Goal: Task Accomplishment & Management: Complete application form

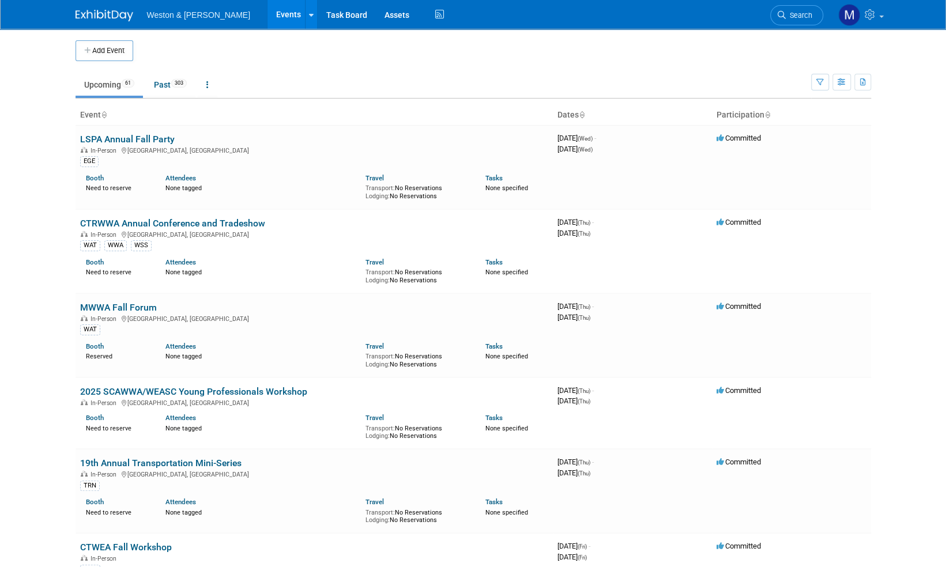
drag, startPoint x: 802, startPoint y: 15, endPoint x: 793, endPoint y: 2, distance: 15.7
click at [802, 14] on span "Search" at bounding box center [799, 15] width 27 height 9
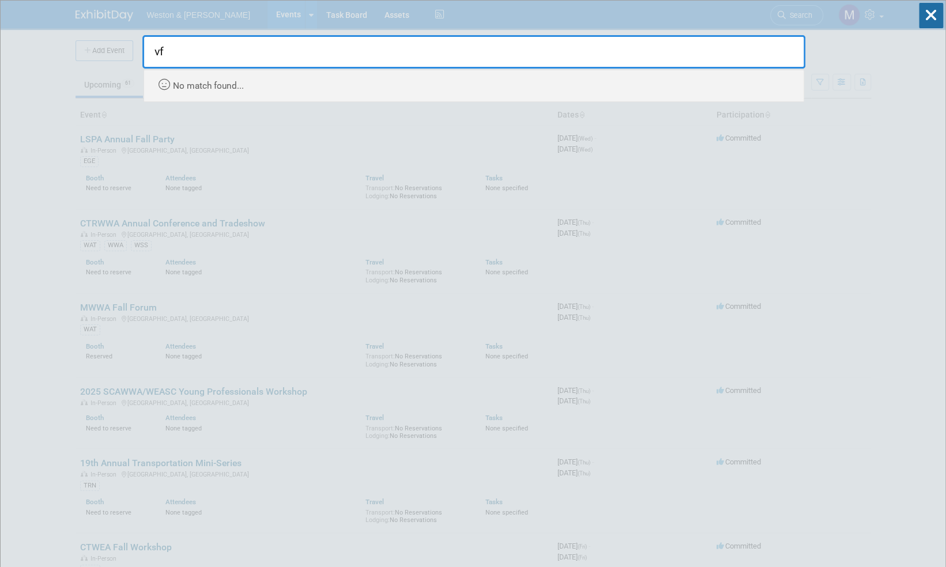
type input "v"
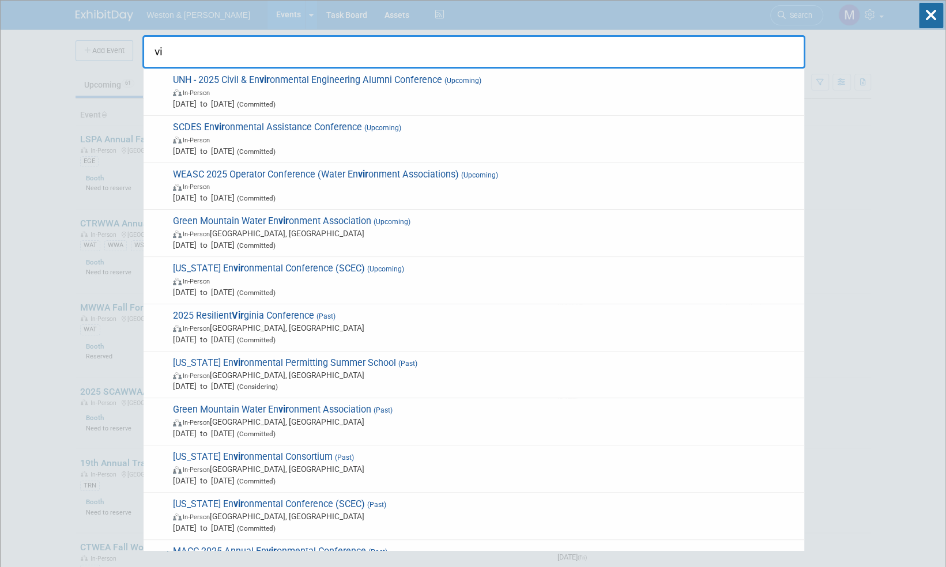
type input "v"
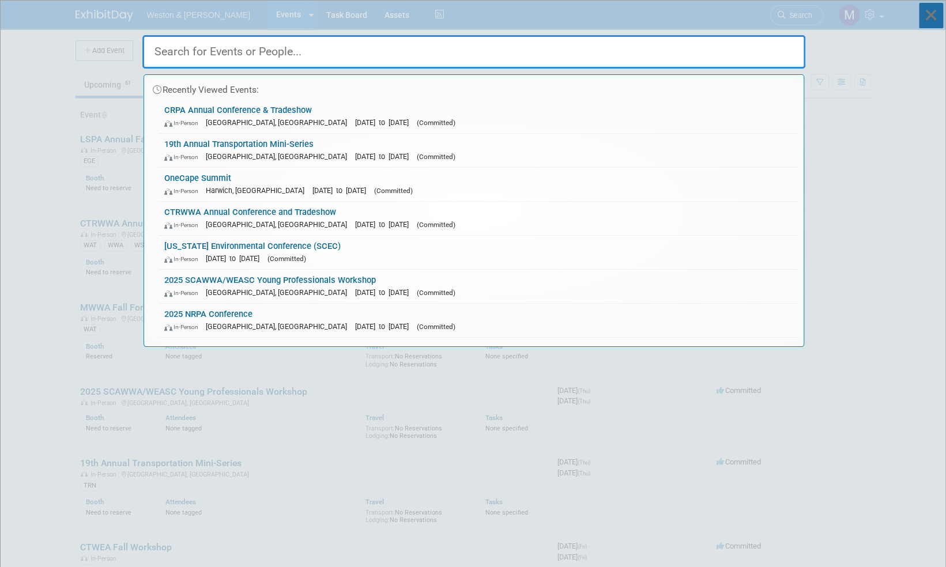
click at [928, 10] on icon at bounding box center [931, 15] width 24 height 25
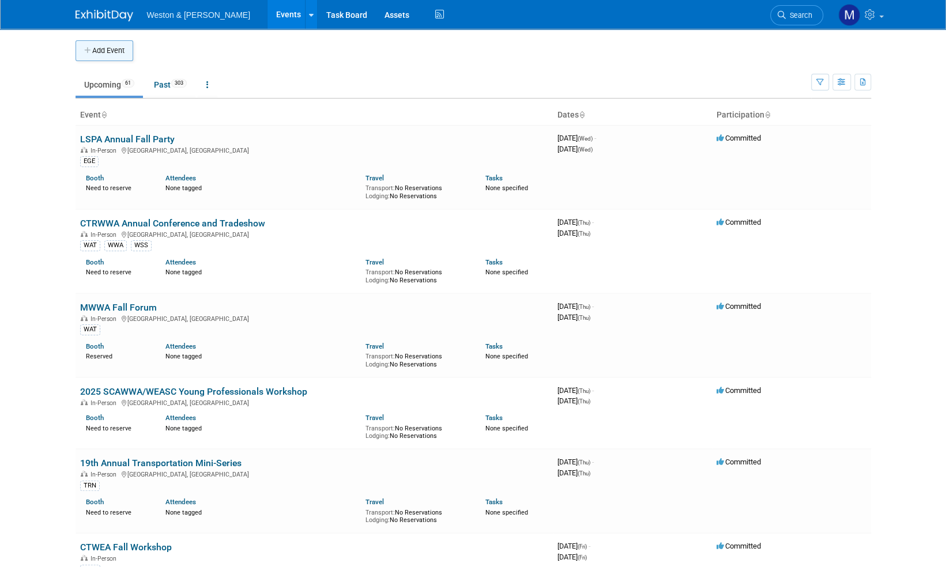
click at [106, 47] on button "Add Event" at bounding box center [105, 50] width 58 height 21
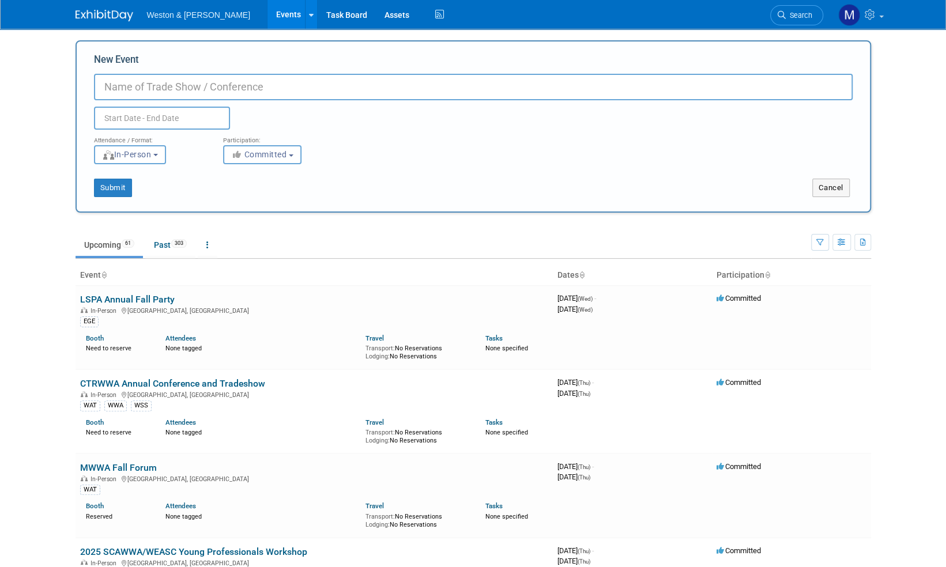
paste input "[US_STATE] Floodplain Management Association - Annual Conference"
type input "[US_STATE] Floodplain Management Association - Annual Conference"
click at [150, 115] on input "text" at bounding box center [162, 118] width 136 height 23
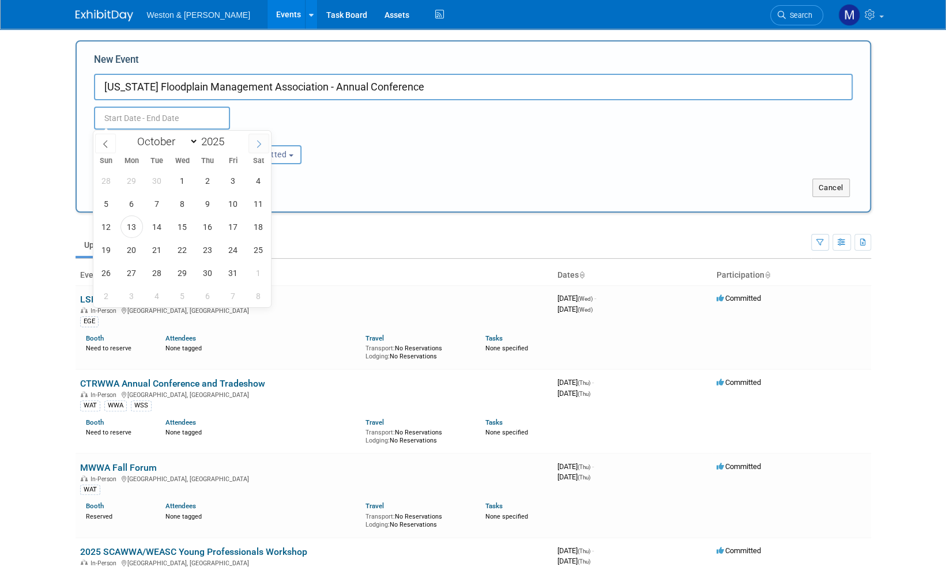
click at [260, 145] on icon at bounding box center [259, 144] width 8 height 8
click at [260, 145] on icon at bounding box center [259, 144] width 4 height 7
select select "11"
click at [260, 145] on icon at bounding box center [259, 144] width 4 height 7
type input "2026"
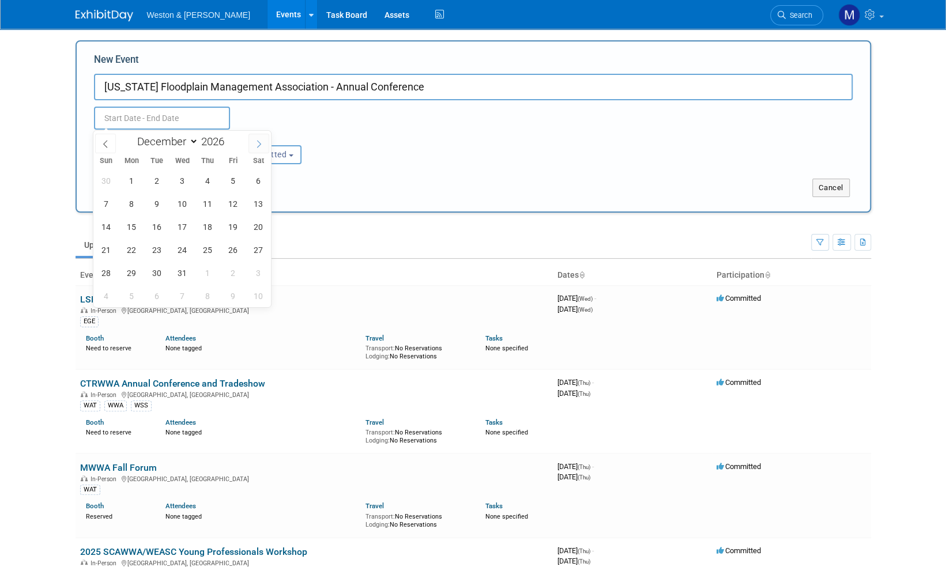
click at [260, 145] on icon at bounding box center [259, 144] width 4 height 7
click at [261, 145] on icon at bounding box center [259, 144] width 8 height 8
select select "3"
click at [210, 250] on span "23" at bounding box center [208, 250] width 22 height 22
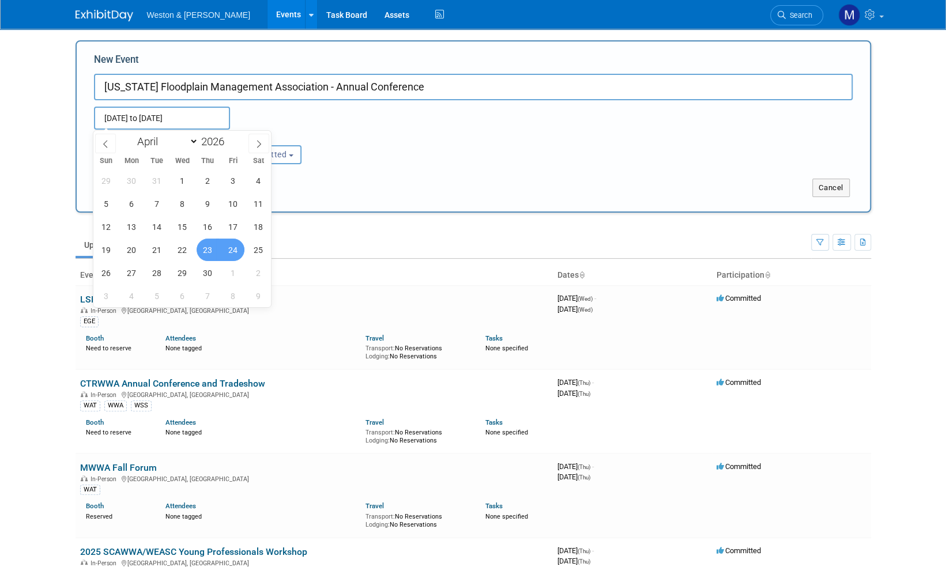
click at [234, 249] on span "24" at bounding box center [233, 250] width 22 height 22
type input "[DATE] to [DATE]"
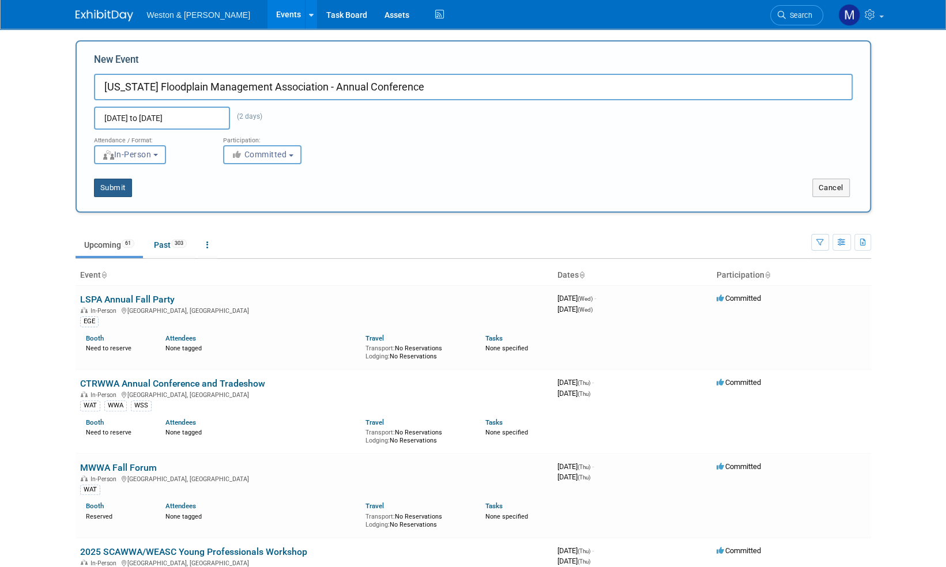
click at [122, 191] on button "Submit" at bounding box center [113, 188] width 38 height 18
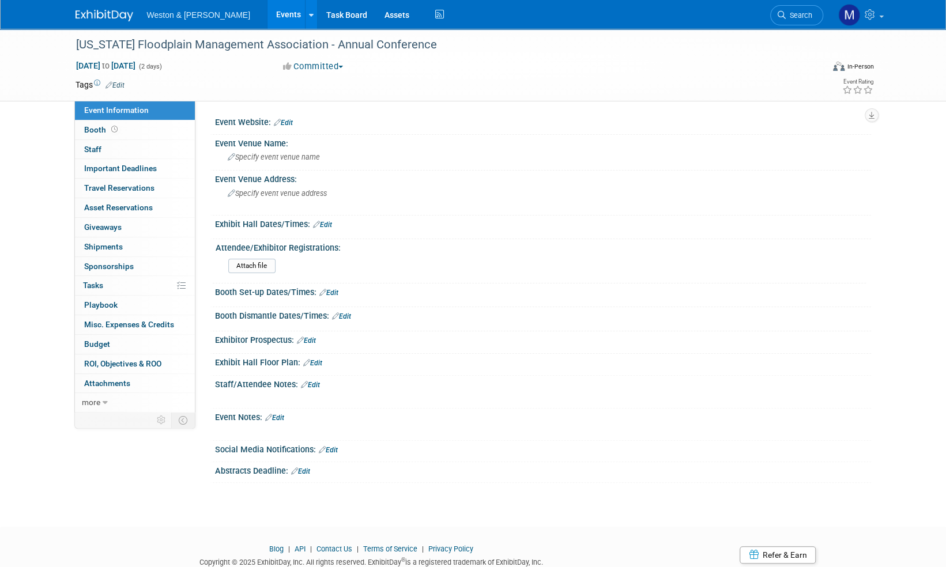
click at [116, 83] on link "Edit" at bounding box center [115, 85] width 19 height 8
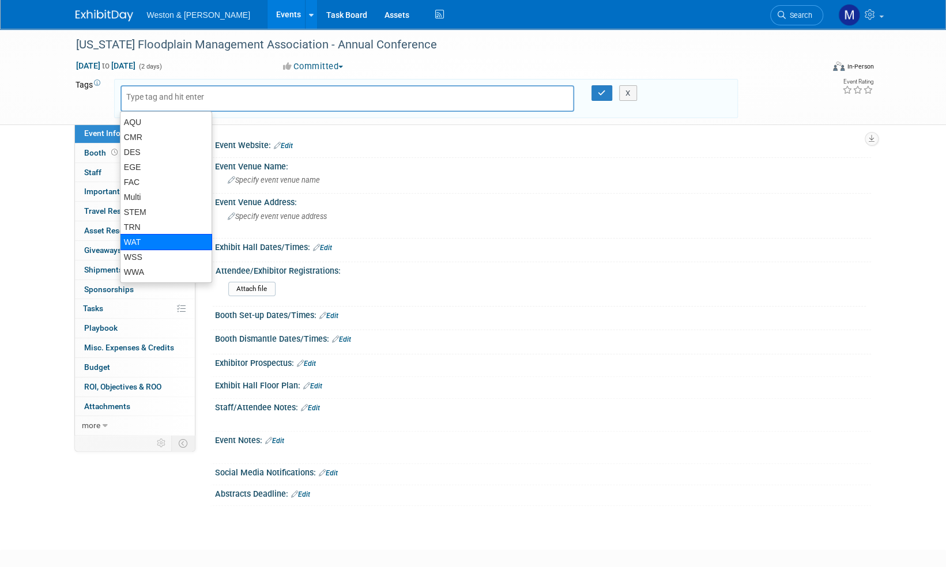
click at [142, 240] on div "WAT" at bounding box center [166, 242] width 92 height 16
type input "WAT"
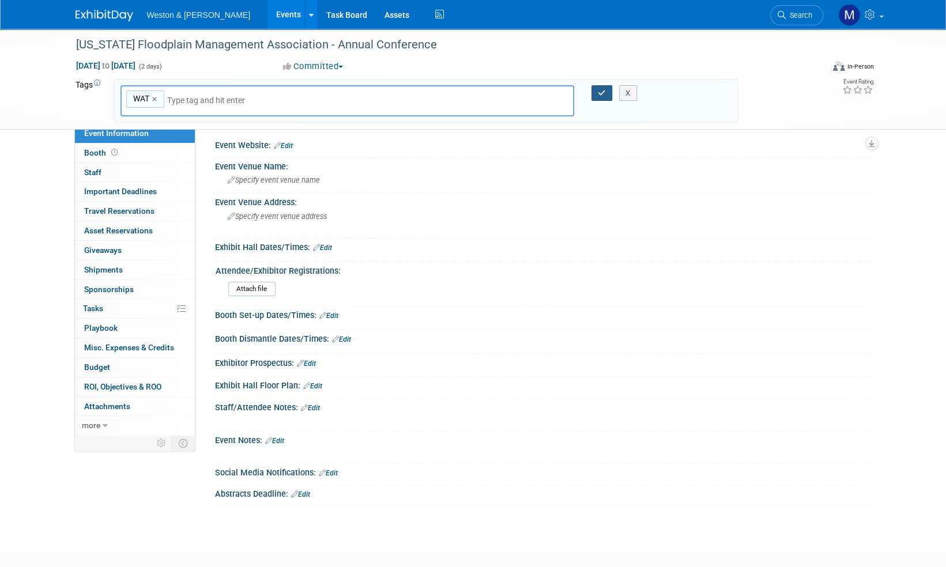
click at [599, 92] on icon "button" at bounding box center [602, 92] width 8 height 7
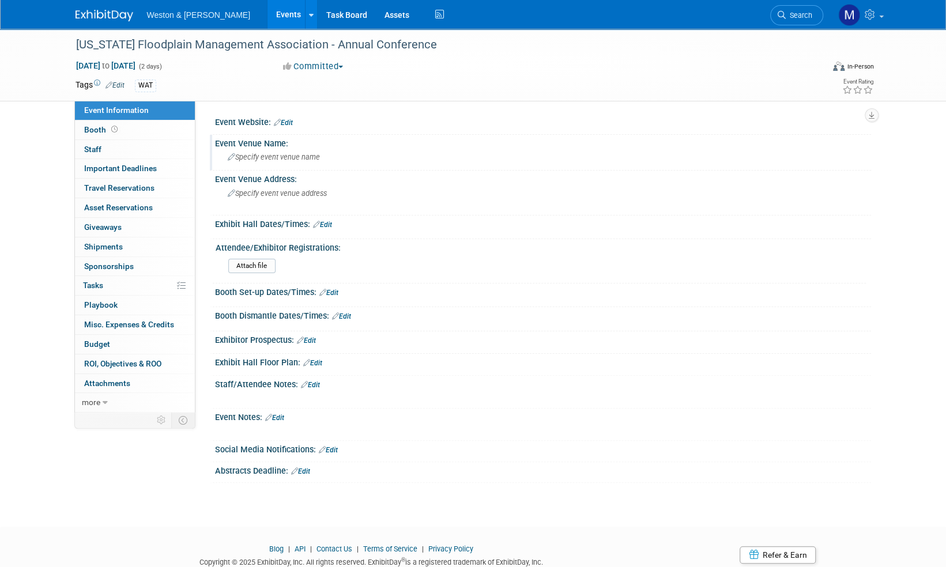
click at [281, 156] on span "Specify event venue name" at bounding box center [274, 157] width 92 height 9
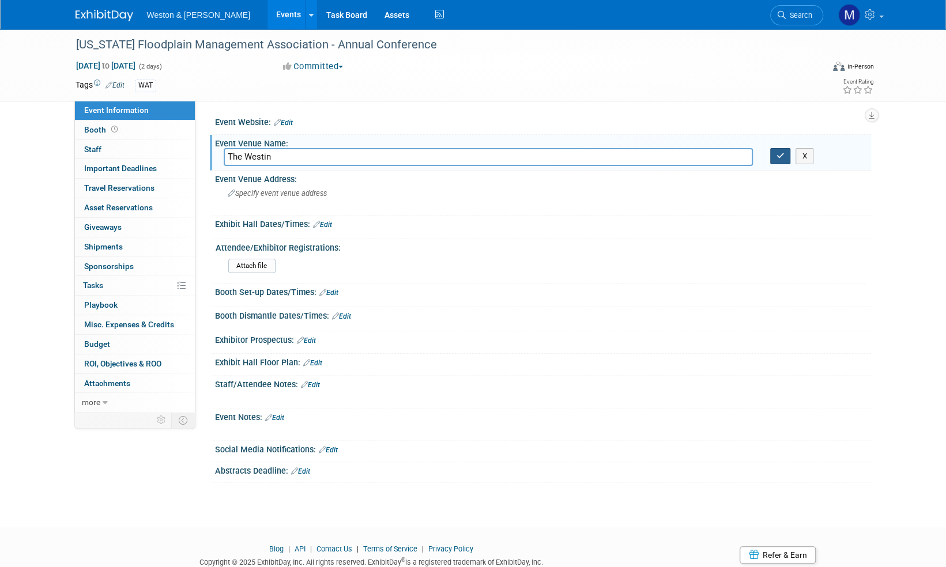
type input "The Westin"
drag, startPoint x: 781, startPoint y: 155, endPoint x: 700, endPoint y: 155, distance: 80.7
click at [781, 156] on icon "button" at bounding box center [781, 155] width 8 height 7
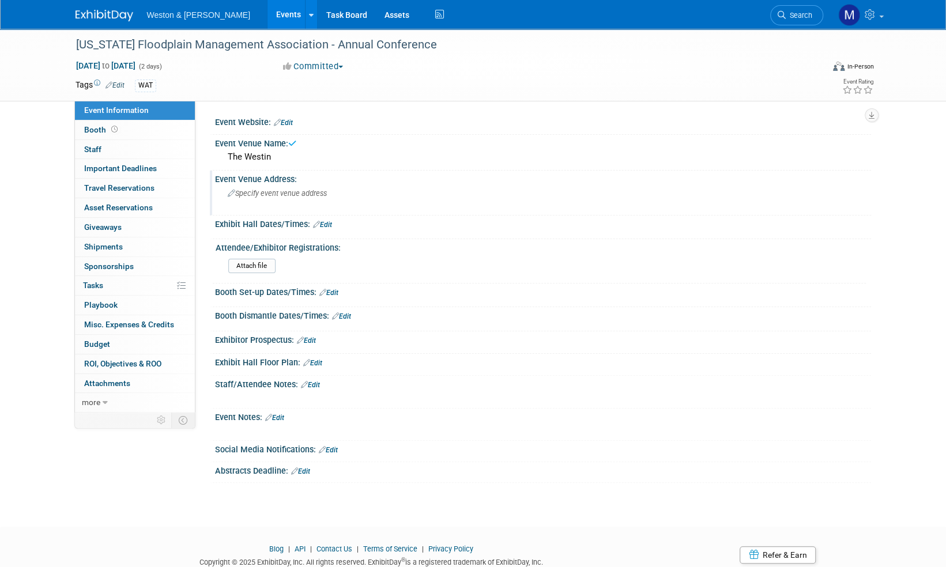
click at [245, 194] on span "Specify event venue address" at bounding box center [277, 193] width 99 height 9
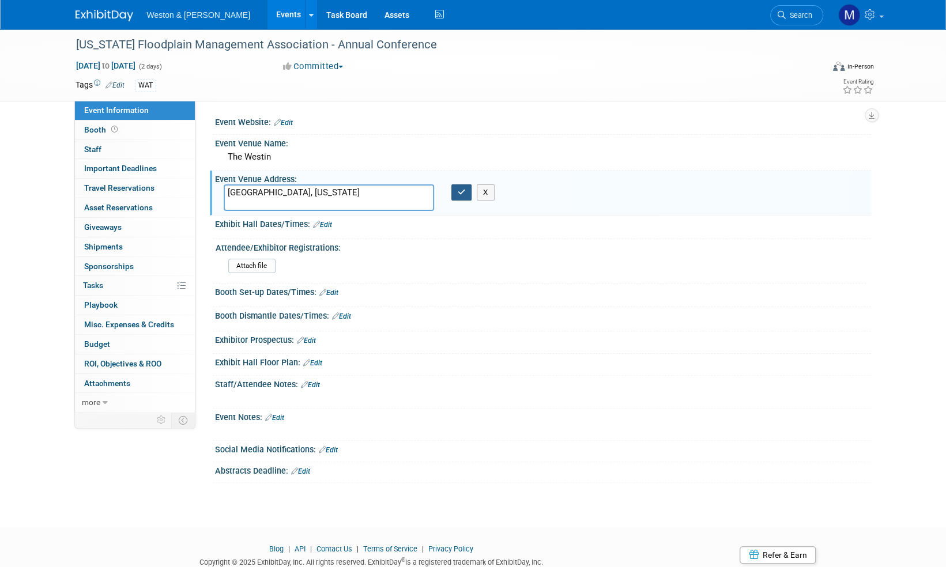
type textarea "[GEOGRAPHIC_DATA], [US_STATE]"
click at [464, 195] on icon "button" at bounding box center [462, 192] width 8 height 7
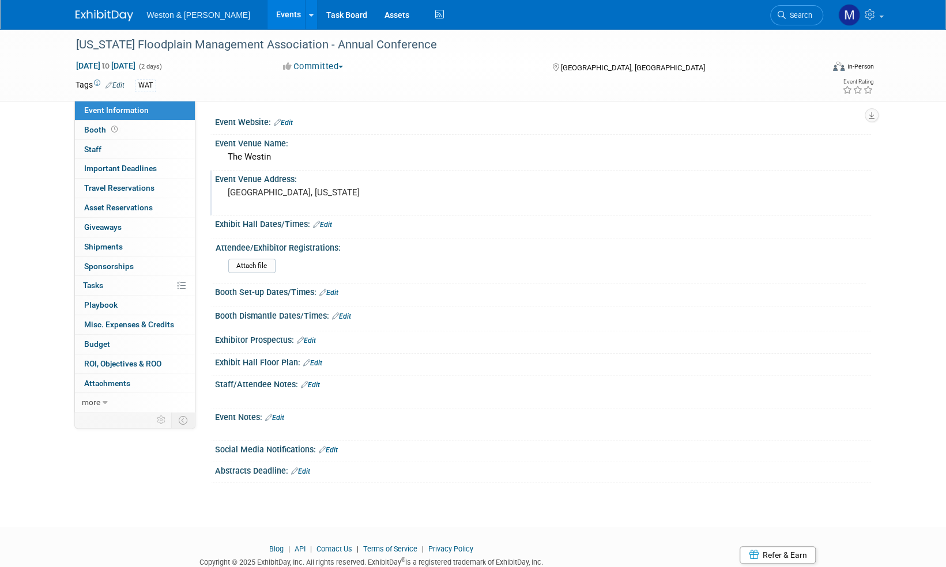
click at [285, 120] on link "Edit" at bounding box center [283, 123] width 19 height 8
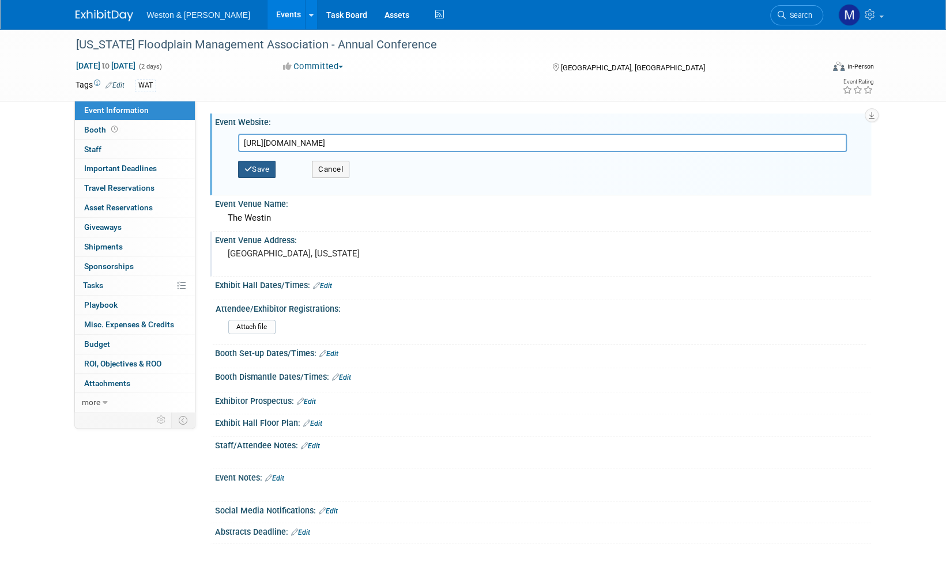
type input "[URL][DOMAIN_NAME]"
click at [268, 170] on button "Save" at bounding box center [257, 169] width 38 height 17
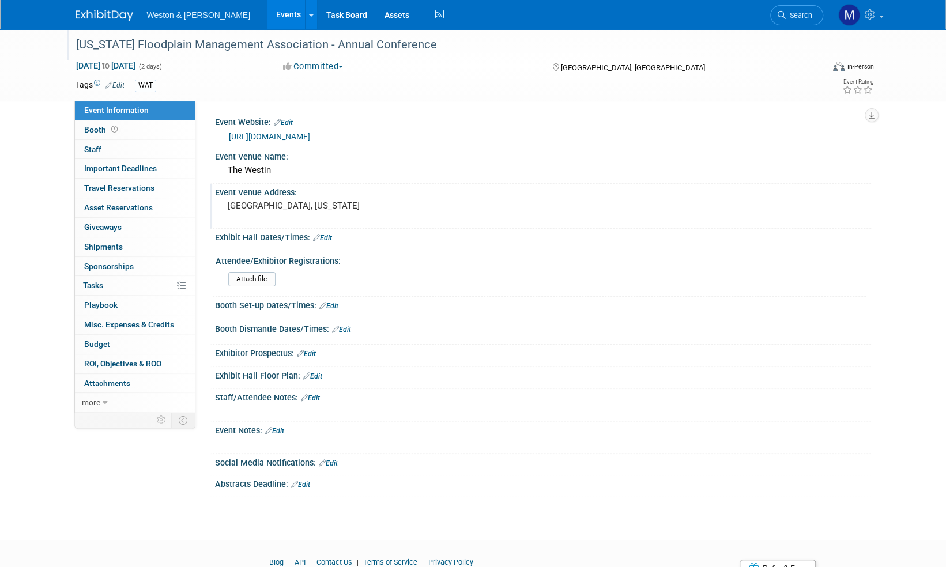
click at [405, 43] on div "[US_STATE] Floodplain Management Association - Annual Conference" at bounding box center [439, 45] width 734 height 21
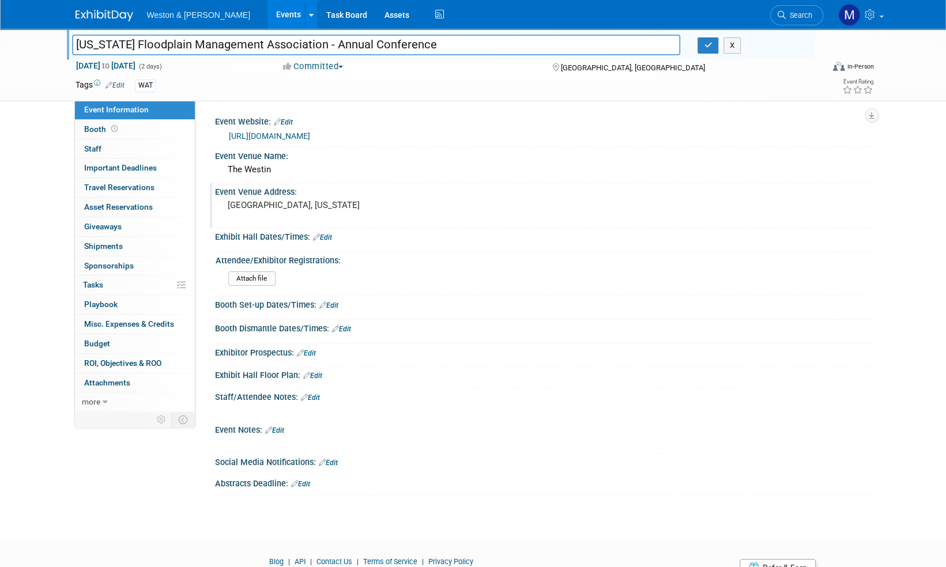
click at [433, 47] on input "[US_STATE] Floodplain Management Association - Annual Conference" at bounding box center [376, 45] width 609 height 20
type input "[US_STATE] Floodplain Management Association - Annual Conference (VFMA)"
click at [711, 52] on button "button" at bounding box center [708, 45] width 21 height 16
